Goal: Subscribe to service/newsletter

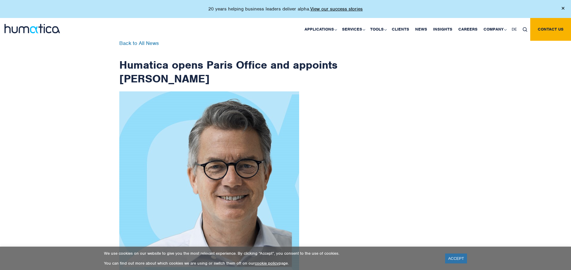
scroll to position [956, 0]
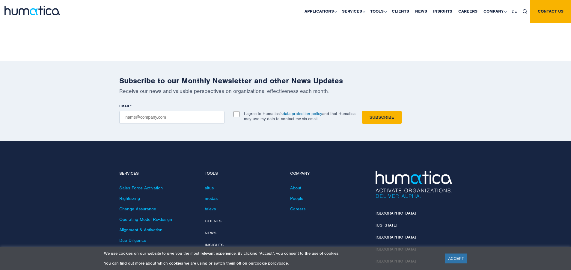
checkbox input "true"
type input "[EMAIL_ADDRESS][DOMAIN_NAME]"
click at [362, 111] on input "Subscribe" at bounding box center [382, 117] width 40 height 13
